Goal: Task Accomplishment & Management: Manage account settings

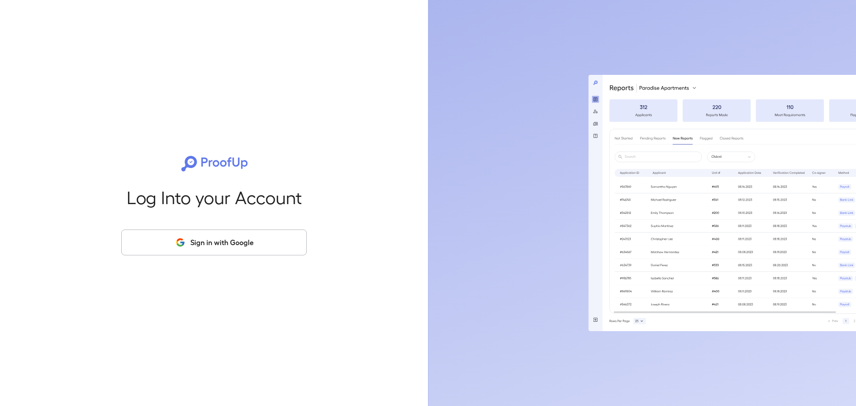
click at [209, 219] on div "Log Into your Account Sign in with Google" at bounding box center [213, 203] width 399 height 406
click at [192, 249] on button "Sign in with Google" at bounding box center [213, 243] width 185 height 26
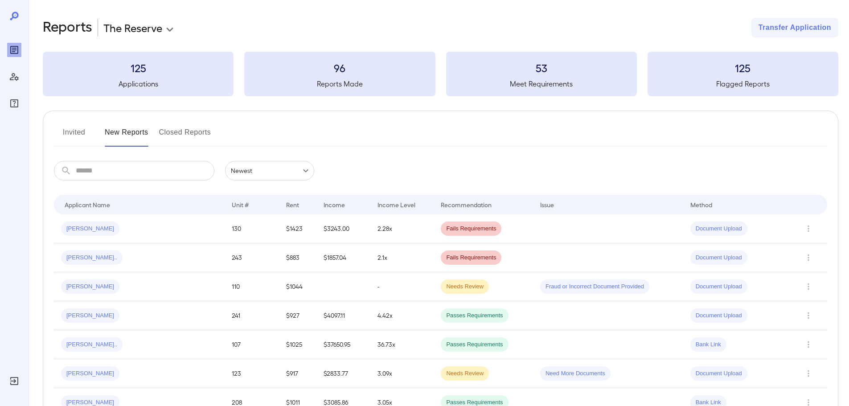
click at [14, 78] on icon "Manage Users" at bounding box center [14, 76] width 11 height 11
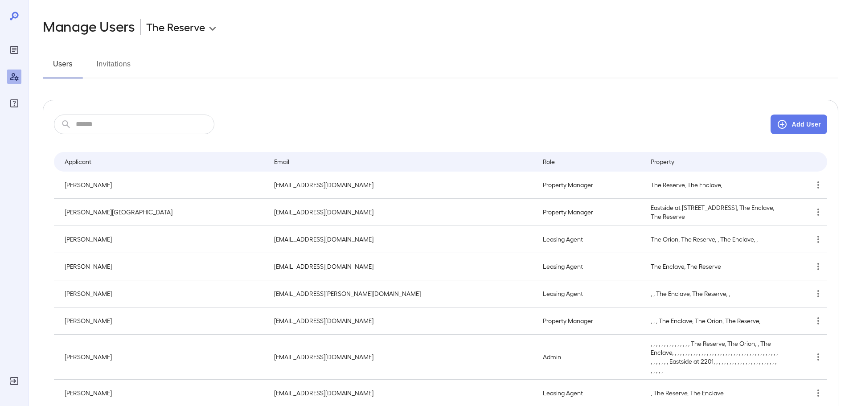
click at [116, 70] on button "Invitations" at bounding box center [114, 67] width 40 height 21
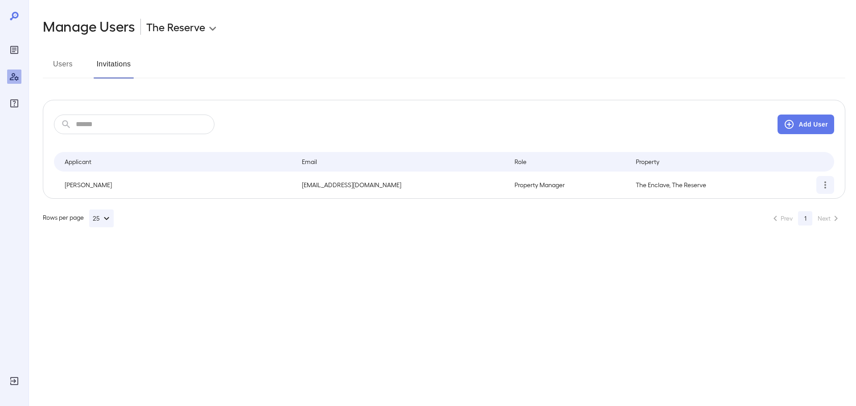
click at [828, 181] on icon "simple table" at bounding box center [825, 185] width 11 height 11
click at [364, 187] on div at bounding box center [428, 203] width 856 height 406
drag, startPoint x: 394, startPoint y: 184, endPoint x: 300, endPoint y: 183, distance: 94.5
click at [300, 183] on tr "[PERSON_NAME] [PERSON_NAME][EMAIL_ADDRESS][DOMAIN_NAME] Property Manager The En…" at bounding box center [444, 185] width 780 height 27
click at [825, 183] on icon "simple table" at bounding box center [825, 184] width 2 height 7
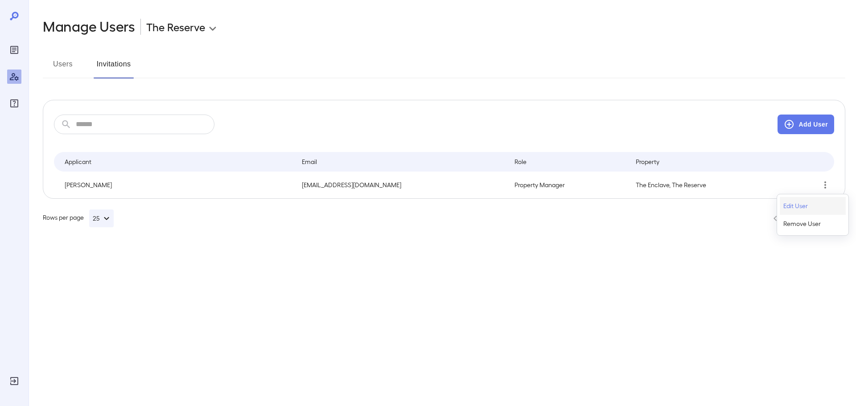
click at [804, 206] on p "Edit User" at bounding box center [795, 206] width 25 height 9
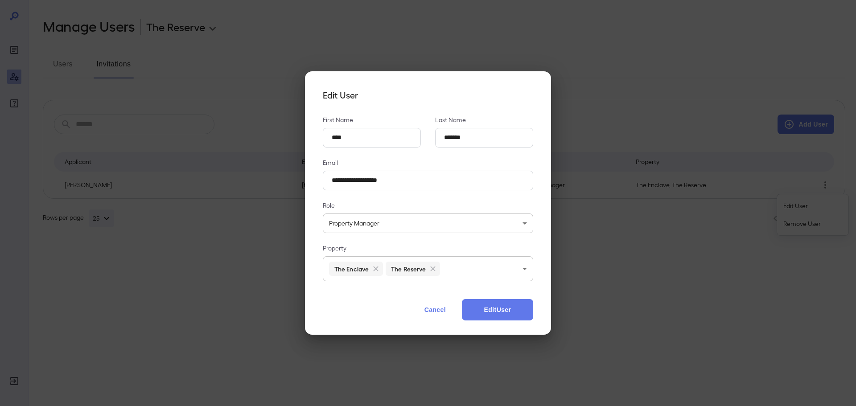
click at [428, 317] on button "Cancel" at bounding box center [435, 309] width 39 height 21
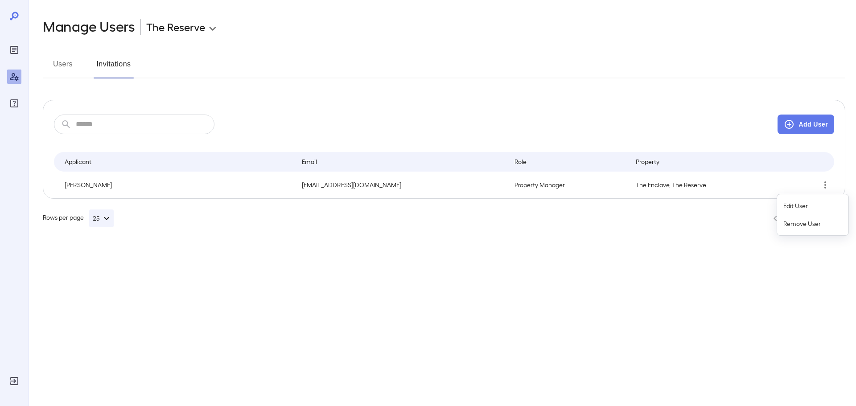
click at [78, 63] on div at bounding box center [428, 203] width 856 height 406
click at [67, 68] on button "Users" at bounding box center [63, 67] width 40 height 21
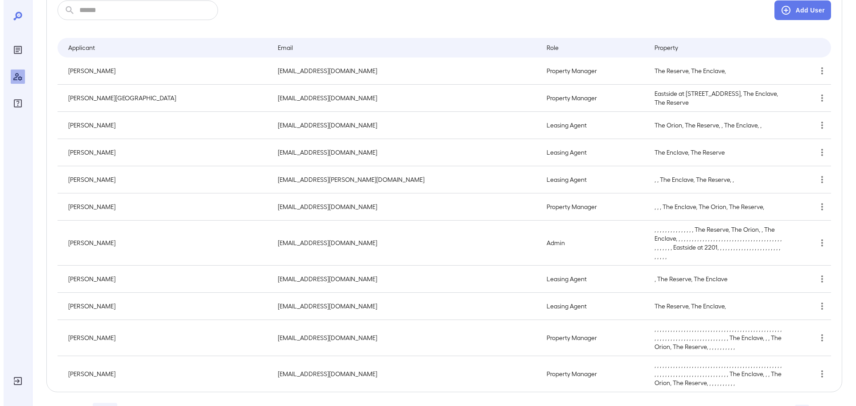
scroll to position [147, 0]
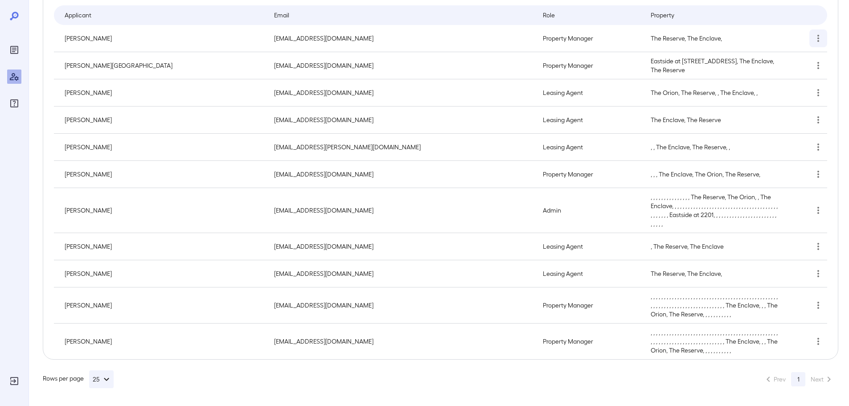
click at [823, 37] on icon "simple table" at bounding box center [818, 38] width 11 height 11
click at [806, 60] on p "Edit User" at bounding box center [795, 59] width 25 height 9
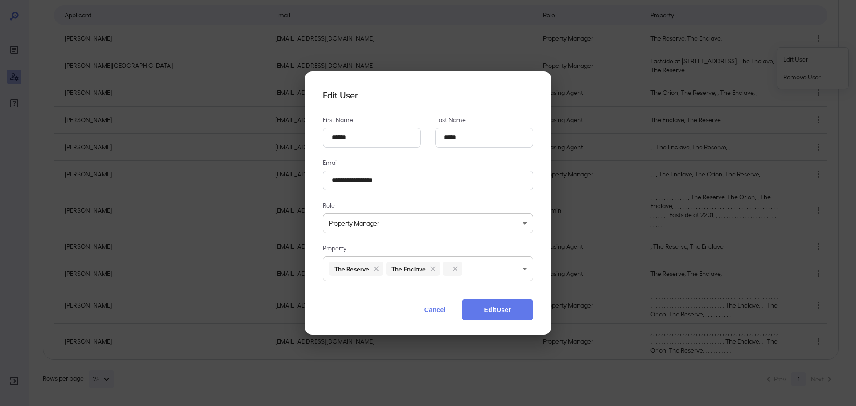
click at [432, 312] on button "Cancel" at bounding box center [435, 309] width 39 height 21
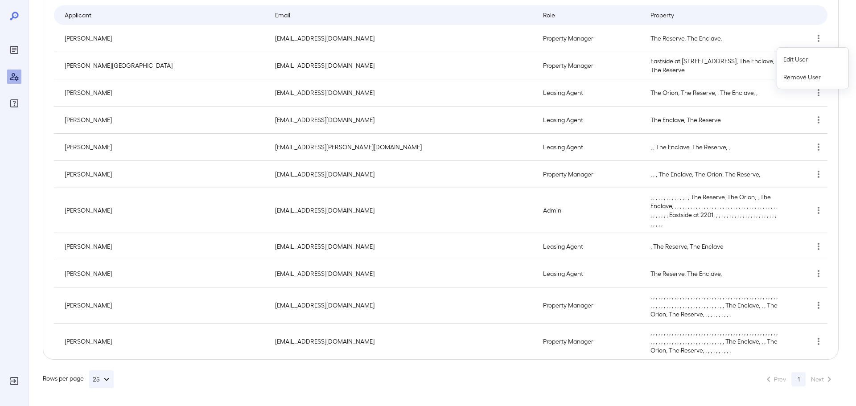
click at [820, 308] on div at bounding box center [428, 203] width 856 height 406
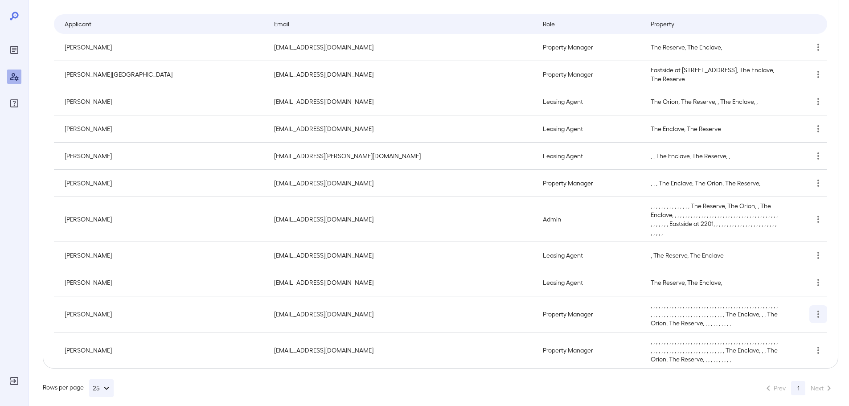
click at [817, 314] on icon "simple table" at bounding box center [818, 314] width 11 height 11
click at [804, 332] on p "Edit User" at bounding box center [795, 335] width 25 height 9
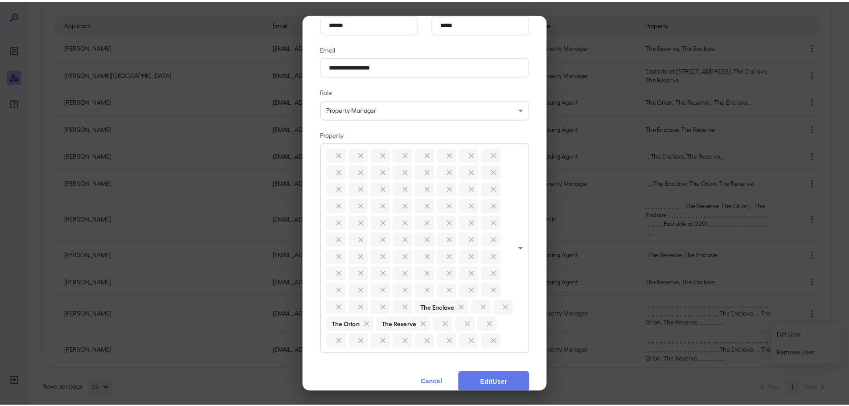
scroll to position [89, 0]
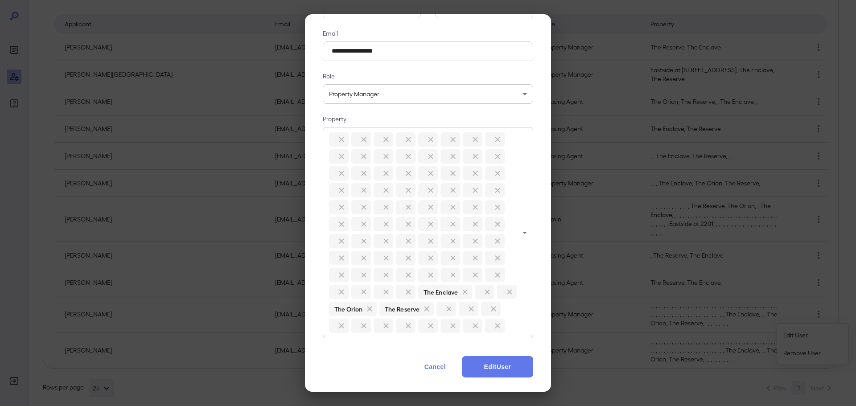
click at [422, 375] on button "Cancel" at bounding box center [435, 366] width 39 height 21
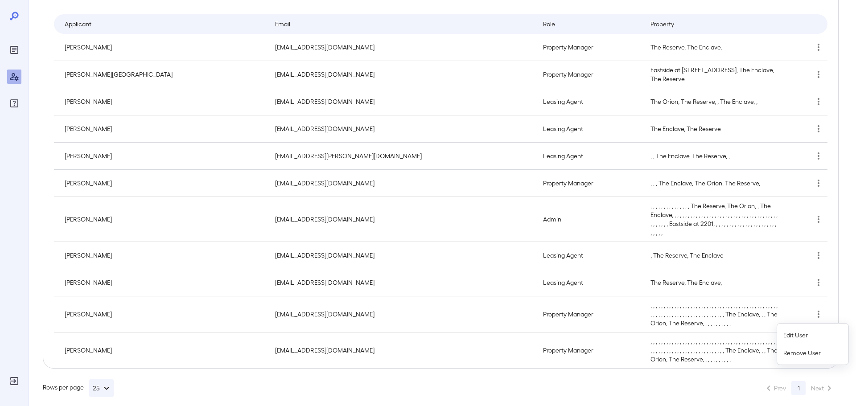
click at [527, 385] on div at bounding box center [428, 203] width 856 height 406
click at [96, 387] on button "25" at bounding box center [101, 388] width 25 height 18
click at [105, 378] on li "50" at bounding box center [102, 370] width 19 height 18
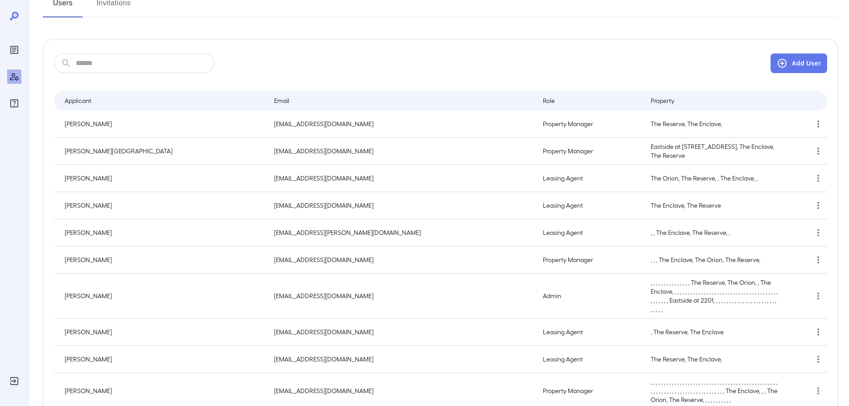
scroll to position [0, 0]
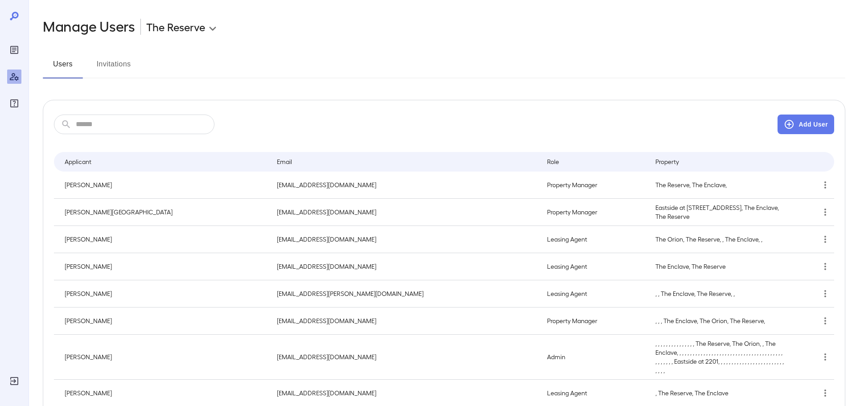
click at [186, 33] on body "**********" at bounding box center [428, 203] width 856 height 406
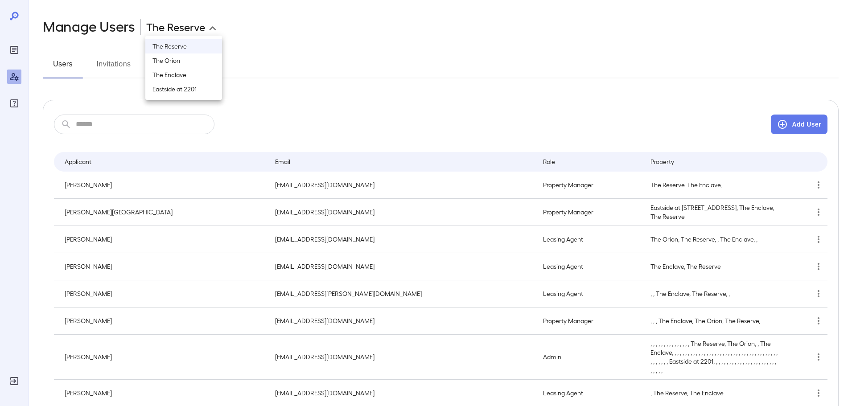
click at [178, 88] on li "Eastside at 2201" at bounding box center [183, 89] width 77 height 14
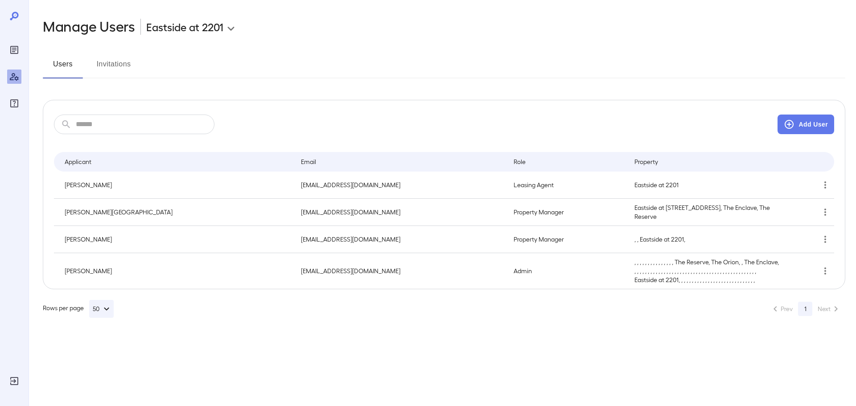
click at [189, 23] on body "**********" at bounding box center [428, 203] width 856 height 406
click at [333, 321] on div at bounding box center [428, 203] width 856 height 406
click at [190, 25] on body "**********" at bounding box center [428, 203] width 856 height 406
click at [209, 50] on li "The Reserve" at bounding box center [192, 46] width 95 height 14
type input "**********"
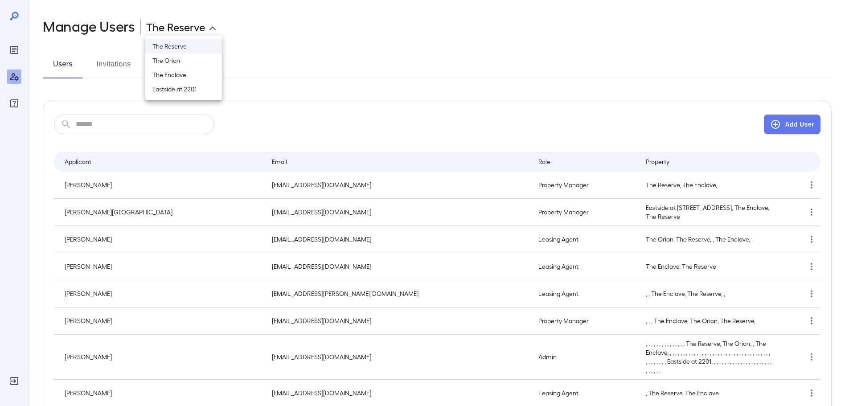
click at [174, 29] on body "**********" at bounding box center [424, 203] width 849 height 406
click at [14, 106] on div at bounding box center [428, 203] width 856 height 406
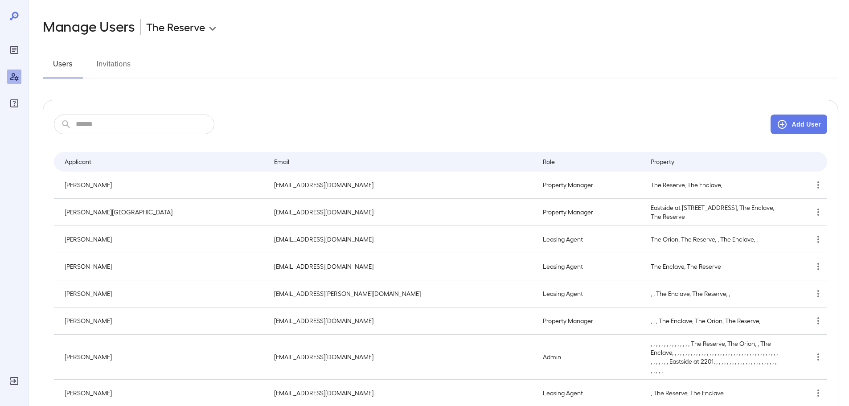
click at [14, 104] on icon "FAQ" at bounding box center [14, 103] width 11 height 11
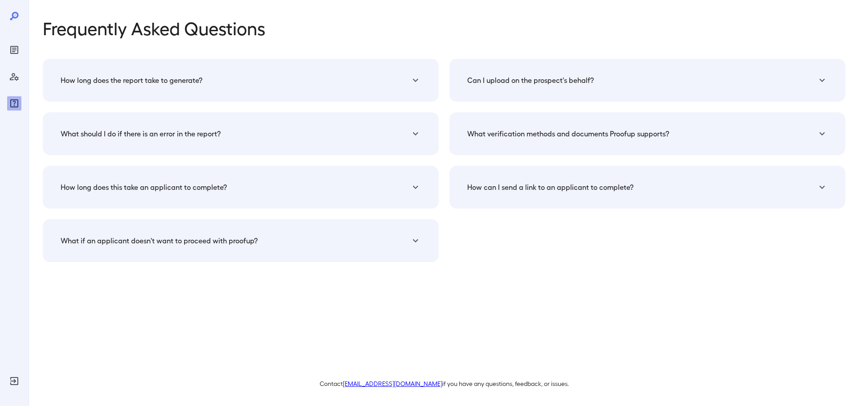
click at [23, 43] on div at bounding box center [14, 203] width 29 height 406
click at [6, 56] on div at bounding box center [14, 203] width 29 height 406
click at [10, 50] on icon "Reports" at bounding box center [14, 50] width 11 height 11
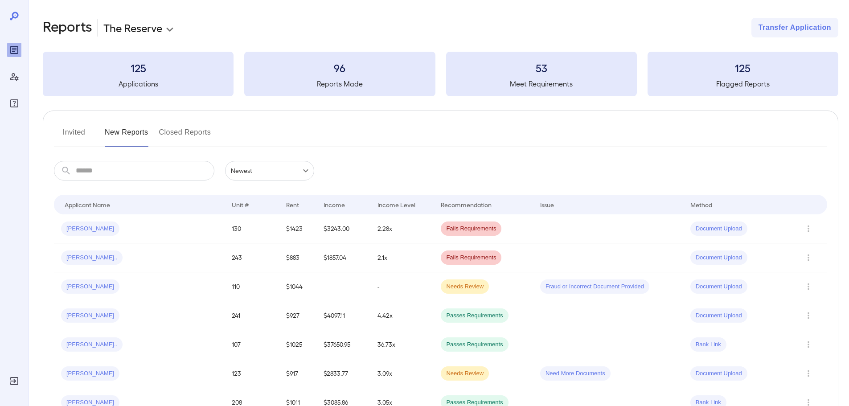
click at [72, 136] on button "Invited" at bounding box center [74, 135] width 40 height 21
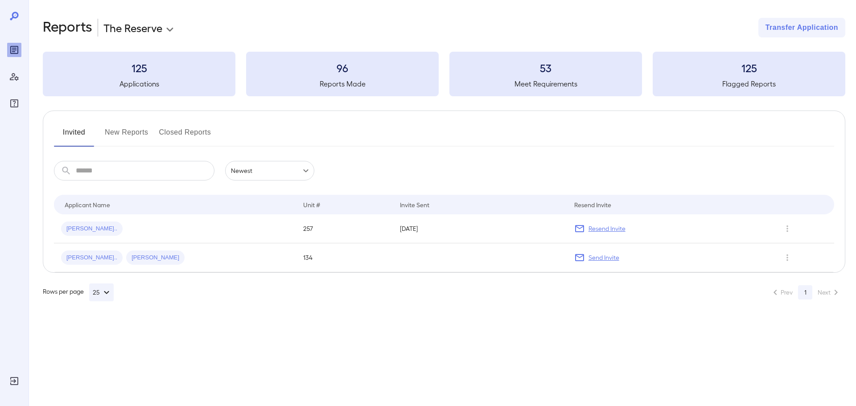
click at [131, 138] on button "New Reports" at bounding box center [127, 135] width 44 height 21
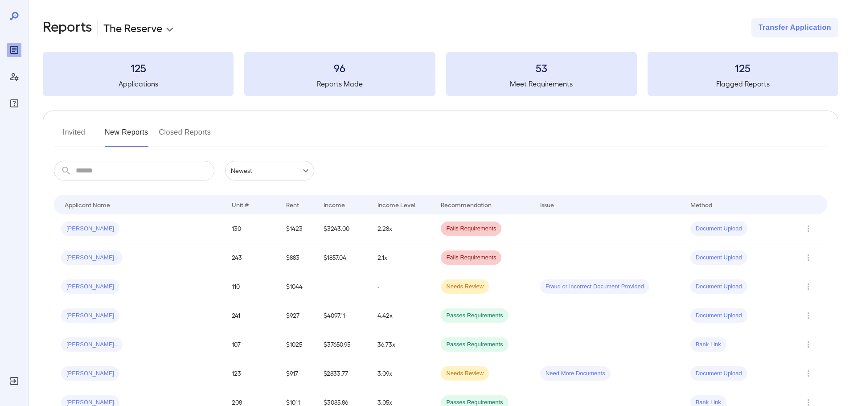
click at [78, 131] on button "Invited" at bounding box center [74, 135] width 40 height 21
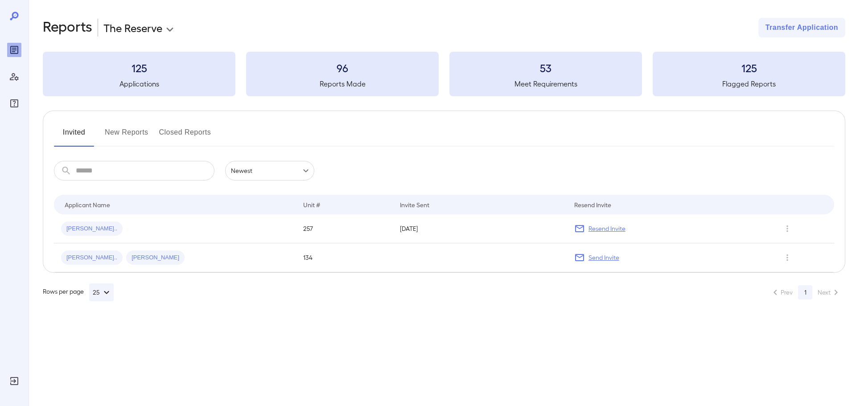
click at [142, 128] on button "New Reports" at bounding box center [127, 135] width 44 height 21
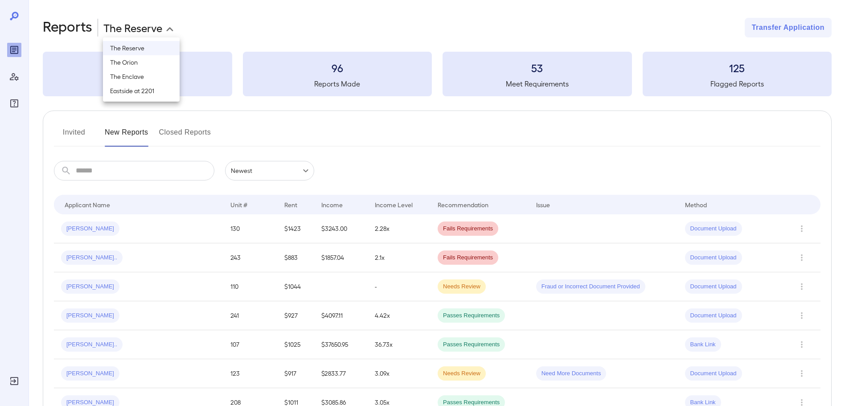
click at [161, 19] on body "**********" at bounding box center [424, 203] width 849 height 406
click at [157, 66] on li "The Orion" at bounding box center [141, 62] width 77 height 14
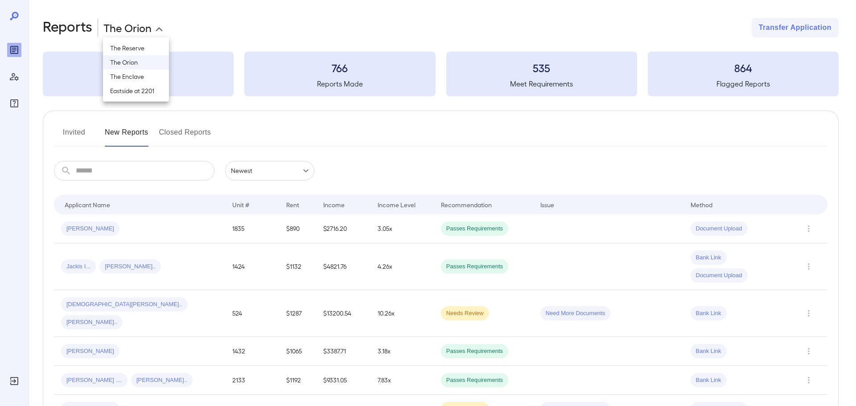
click at [136, 28] on body "**********" at bounding box center [428, 203] width 856 height 406
click at [145, 47] on li "The Reserve" at bounding box center [136, 48] width 66 height 14
type input "**********"
